Goal: Transaction & Acquisition: Book appointment/travel/reservation

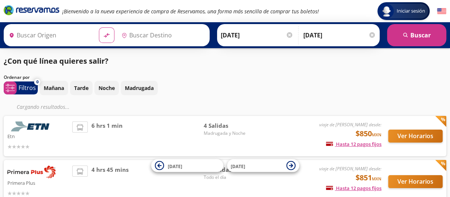
type input "[GEOGRAPHIC_DATA][PERSON_NAME], [GEOGRAPHIC_DATA][PERSON_NAME]"
type input "[GEOGRAPHIC_DATA], [GEOGRAPHIC_DATA]"
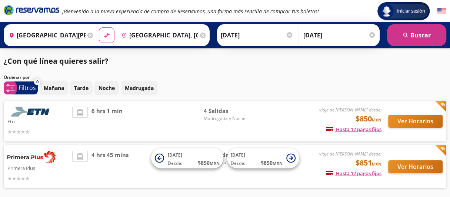
click at [92, 140] on div "Etn viaje de ida desde: $850 MXN Hasta 12 pagos fijos Pagos fijos en compras ma…" at bounding box center [225, 121] width 443 height 40
click at [99, 92] on p "Noche" at bounding box center [107, 88] width 16 height 8
click at [416, 120] on button "Ver Horarios" at bounding box center [415, 121] width 54 height 13
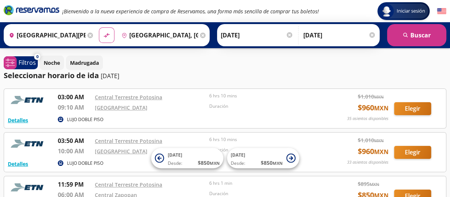
scroll to position [74, 0]
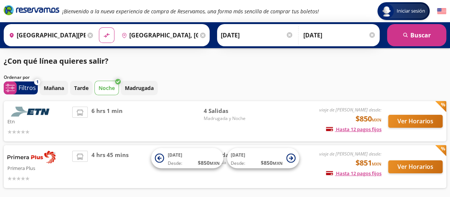
scroll to position [32, 0]
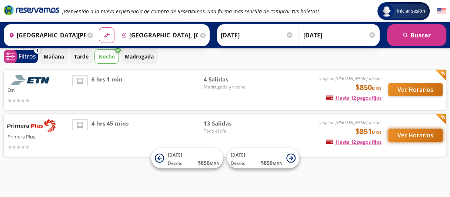
click at [402, 136] on button "Ver Horarios" at bounding box center [415, 135] width 54 height 13
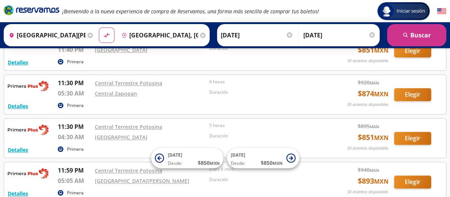
scroll to position [333, 0]
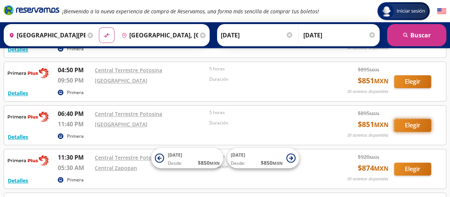
click at [401, 119] on button "Elegir" at bounding box center [412, 125] width 37 height 13
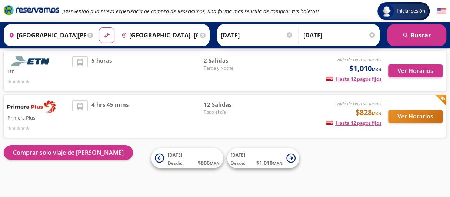
scroll to position [50, 0]
